Goal: Download file/media

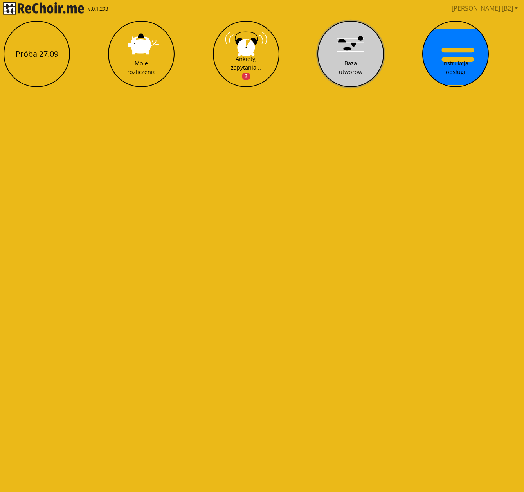
click at [350, 58] on button "Baza utworów" at bounding box center [350, 54] width 66 height 66
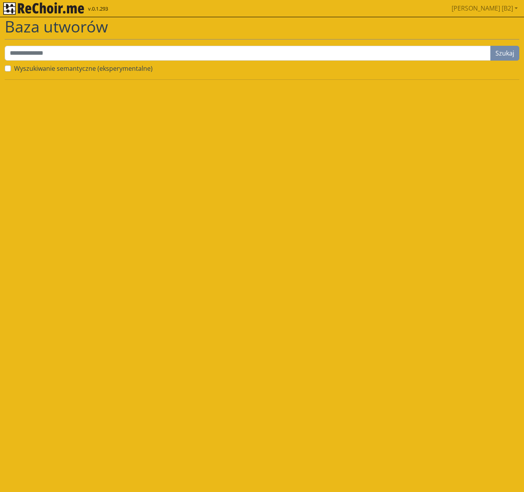
click at [35, 5] on img "rekłajer mi" at bounding box center [43, 8] width 81 height 13
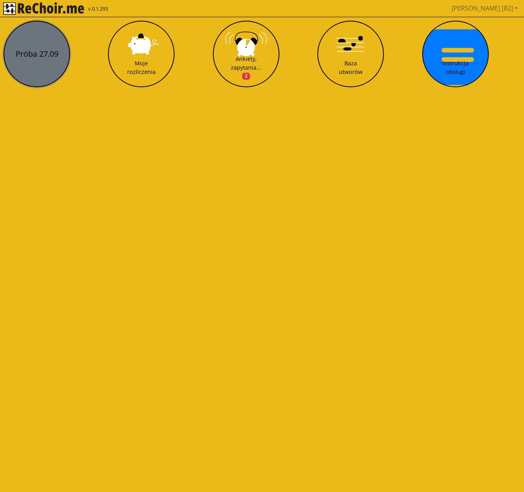
click at [31, 47] on button "Próba 27.09" at bounding box center [37, 54] width 66 height 66
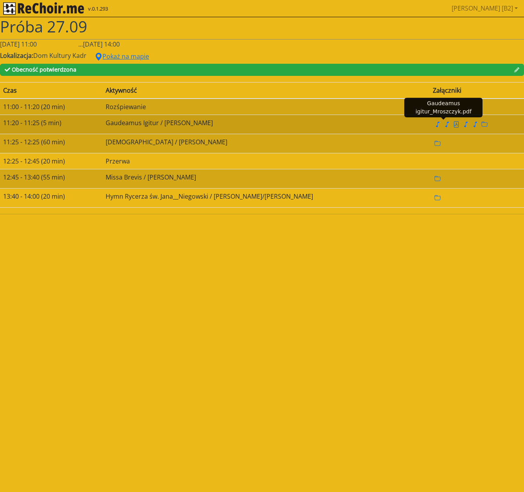
click at [453, 124] on icon "file pdf" at bounding box center [456, 124] width 6 height 6
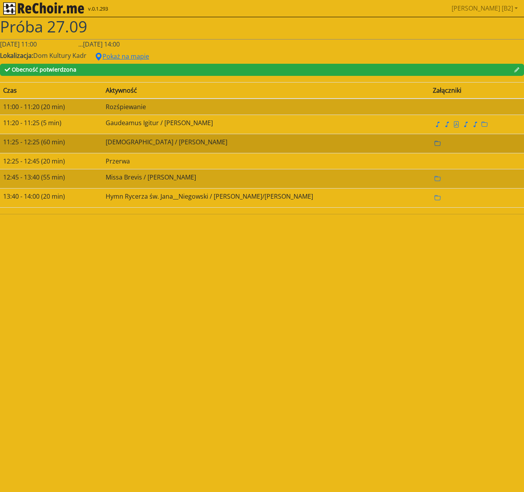
click at [434, 144] on icon "folder" at bounding box center [437, 143] width 6 height 6
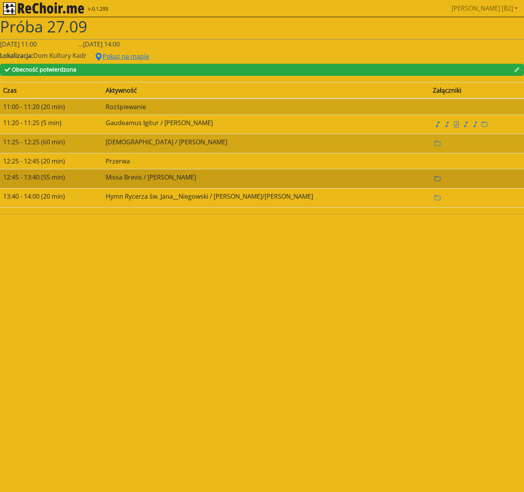
click at [434, 179] on icon "folder" at bounding box center [437, 179] width 6 height 6
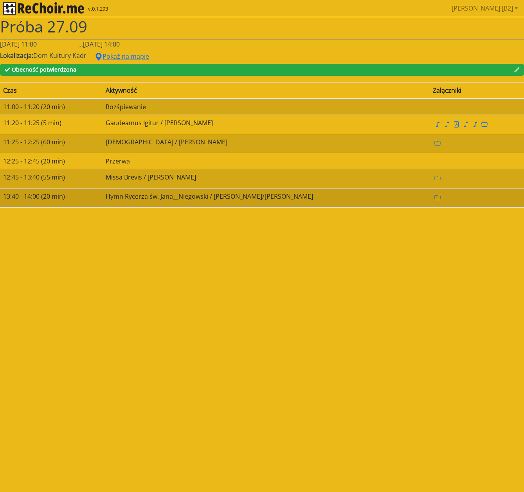
click at [434, 198] on icon "folder" at bounding box center [437, 198] width 6 height 6
